Goal: Task Accomplishment & Management: Use online tool/utility

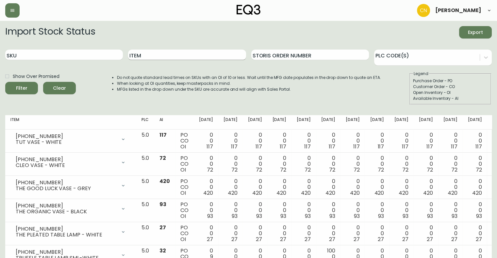
click at [140, 57] on input "Item" at bounding box center [187, 55] width 118 height 10
type input "[PERSON_NAME]"
click at [5, 82] on button "Filter" at bounding box center [21, 88] width 33 height 12
